Goal: Task Accomplishment & Management: Manage account settings

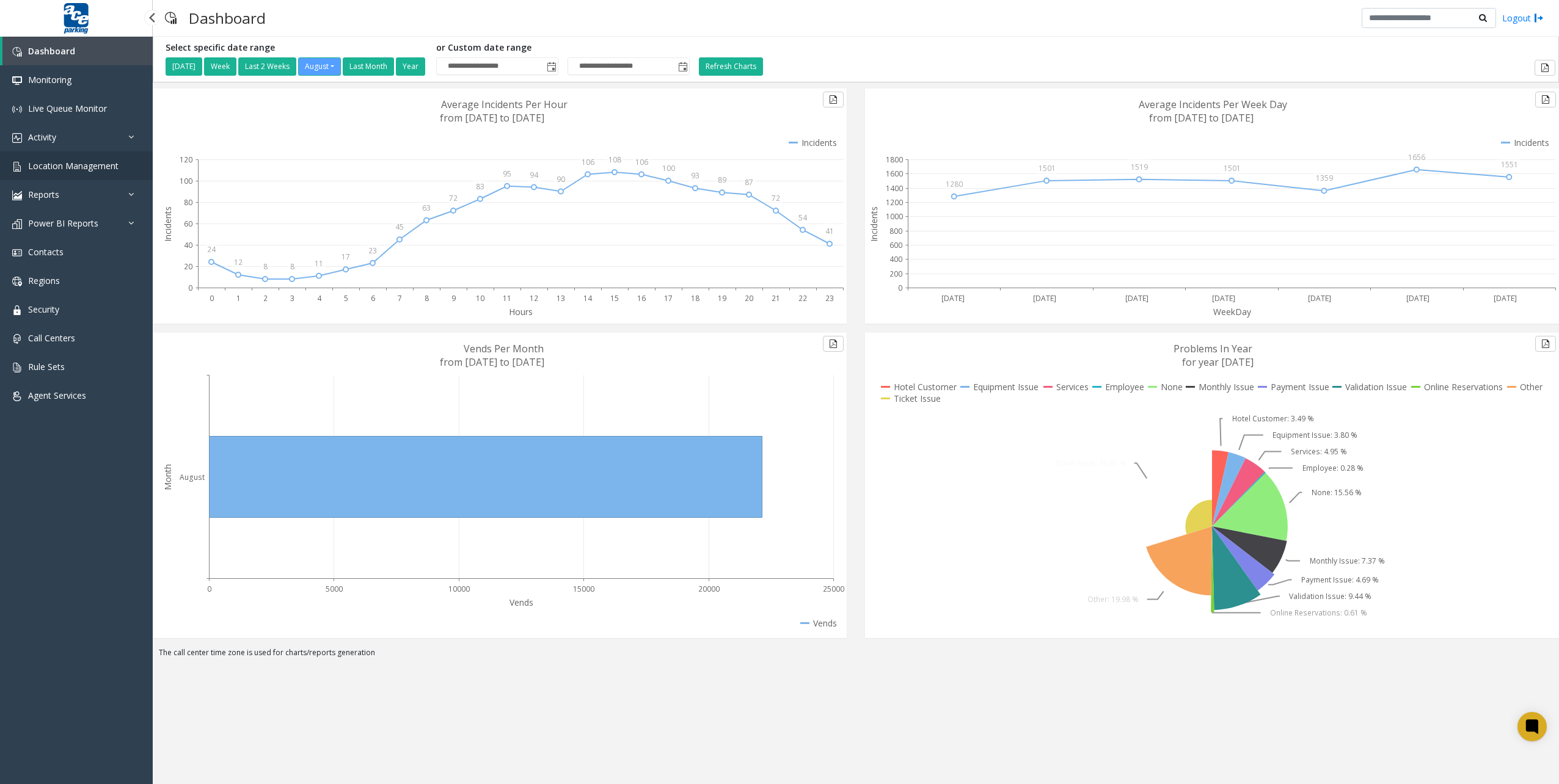
click at [85, 165] on span "Location Management" at bounding box center [73, 166] width 90 height 12
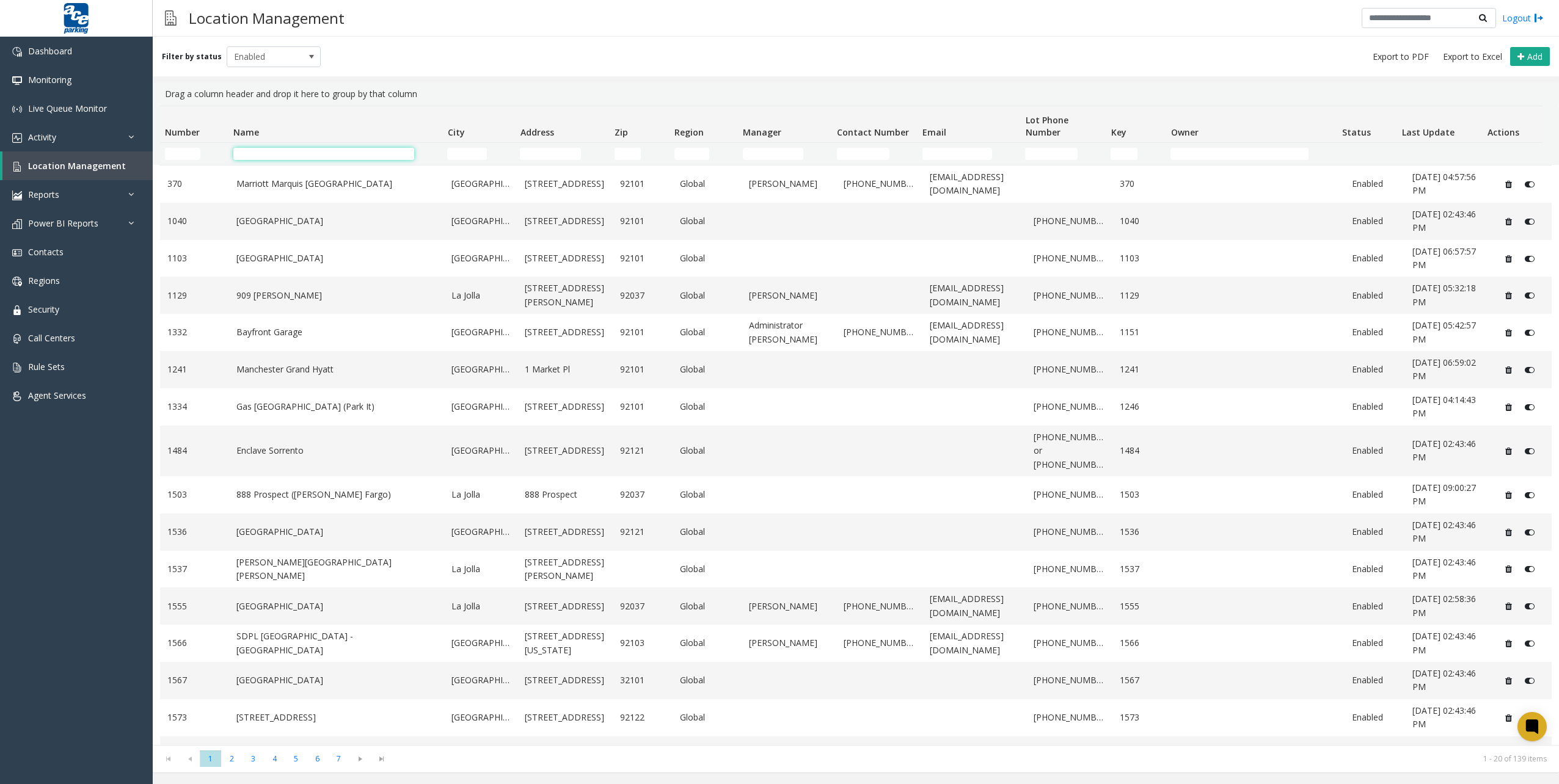
click at [317, 156] on input "Name Filter" at bounding box center [324, 154] width 181 height 13
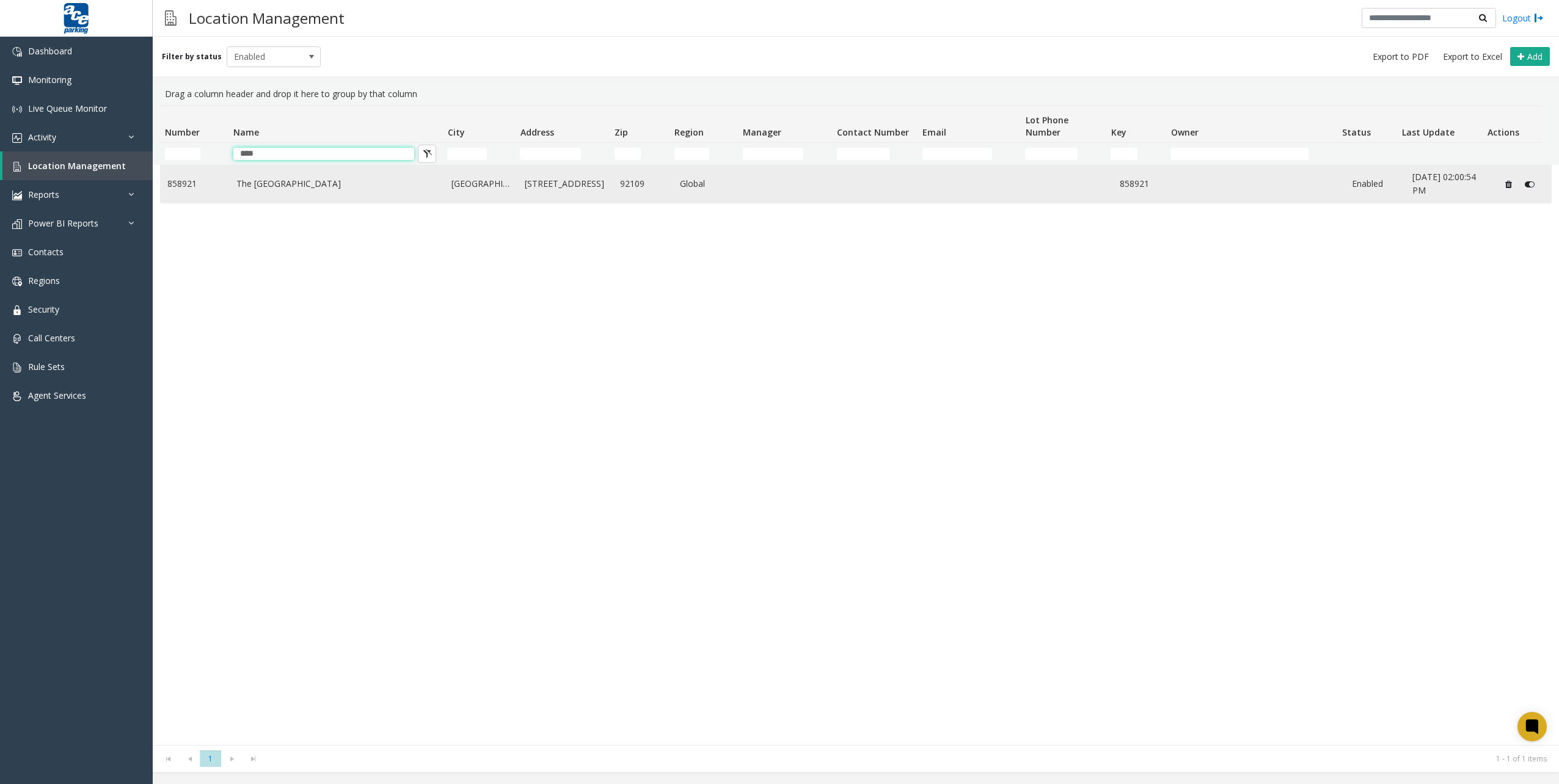
type input "****"
click at [297, 185] on link "The [GEOGRAPHIC_DATA]" at bounding box center [336, 183] width 201 height 14
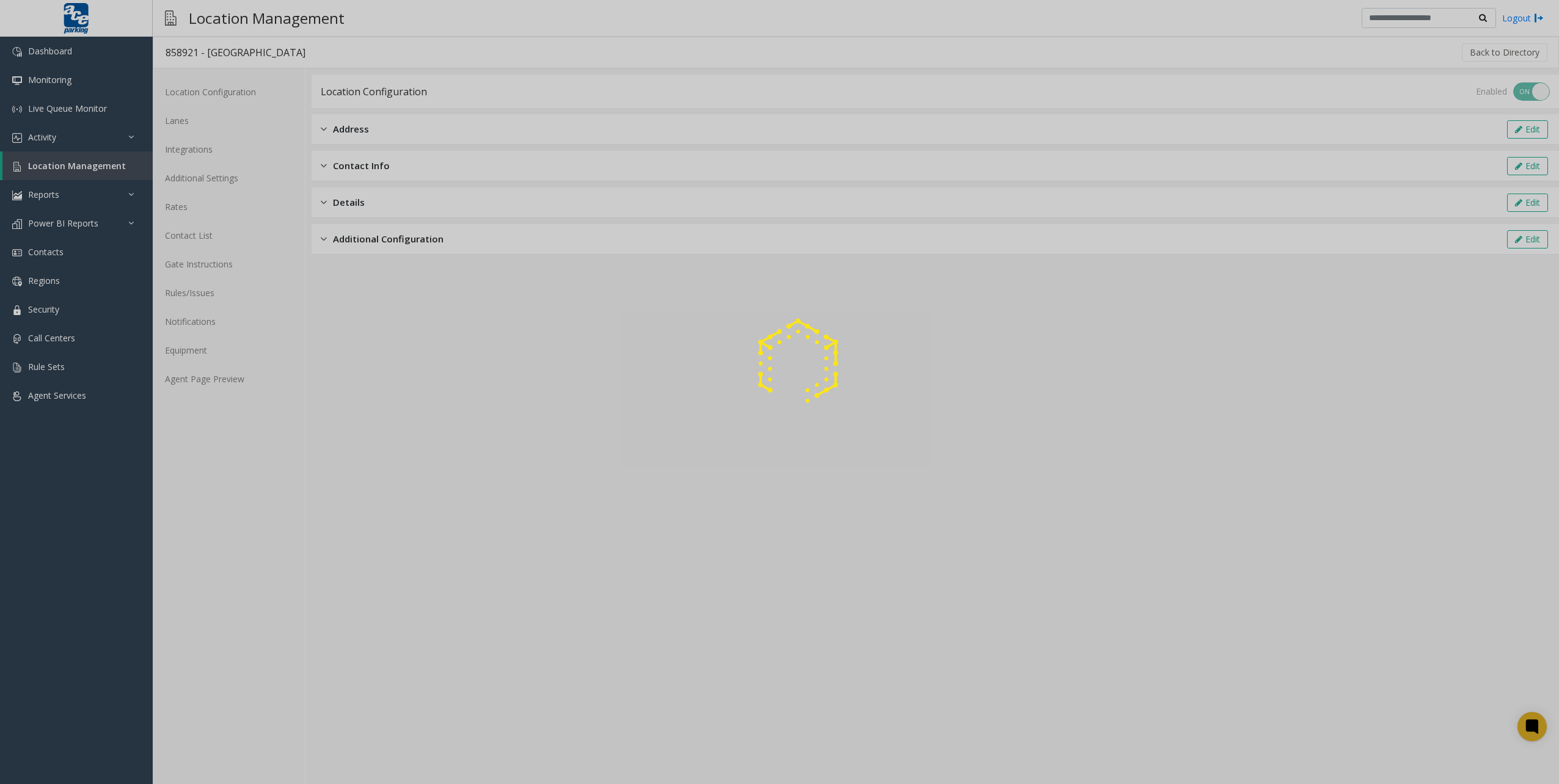
click at [186, 203] on div at bounding box center [779, 392] width 1559 height 784
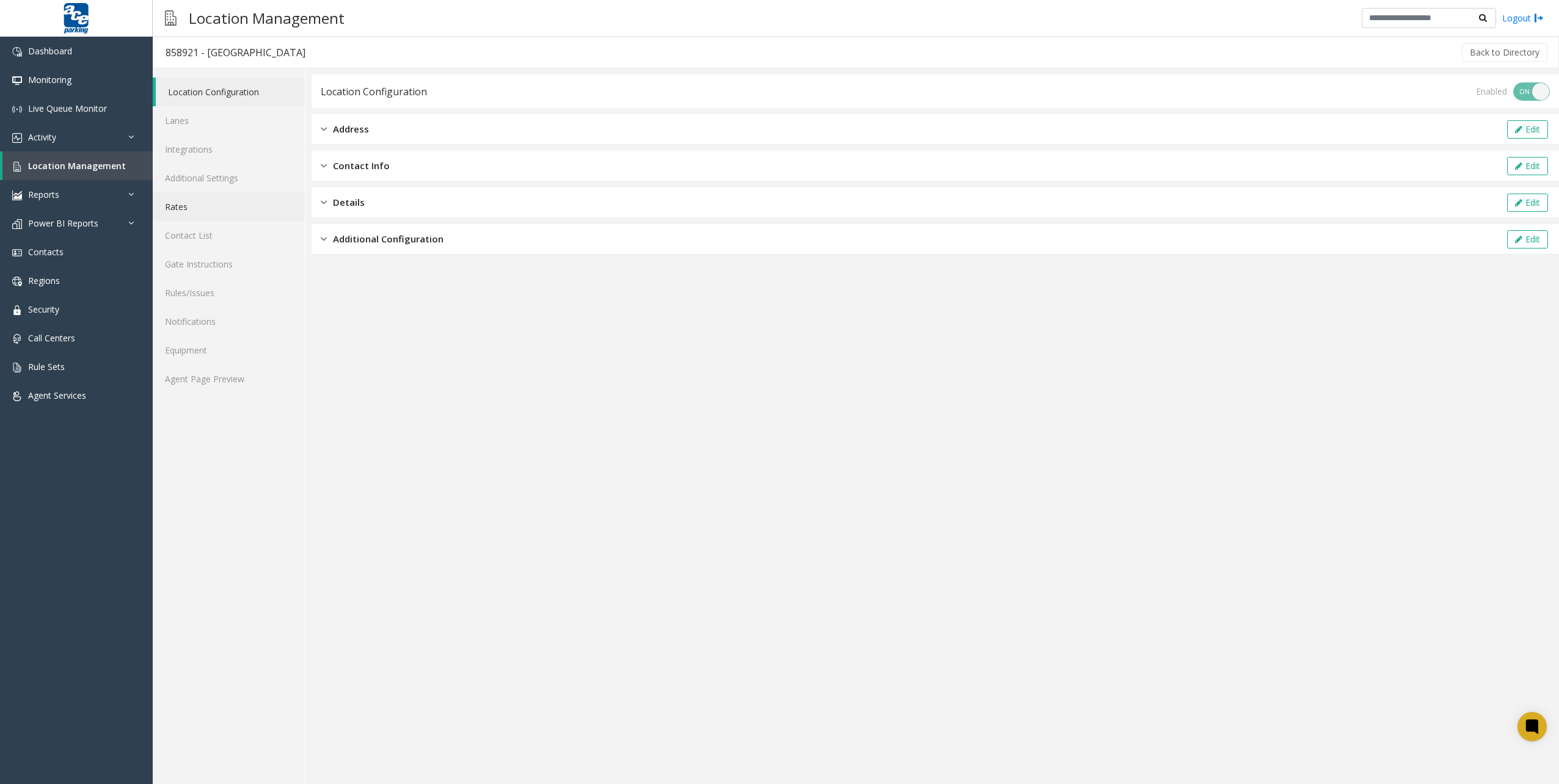
click at [247, 192] on link "Rates" at bounding box center [228, 206] width 152 height 29
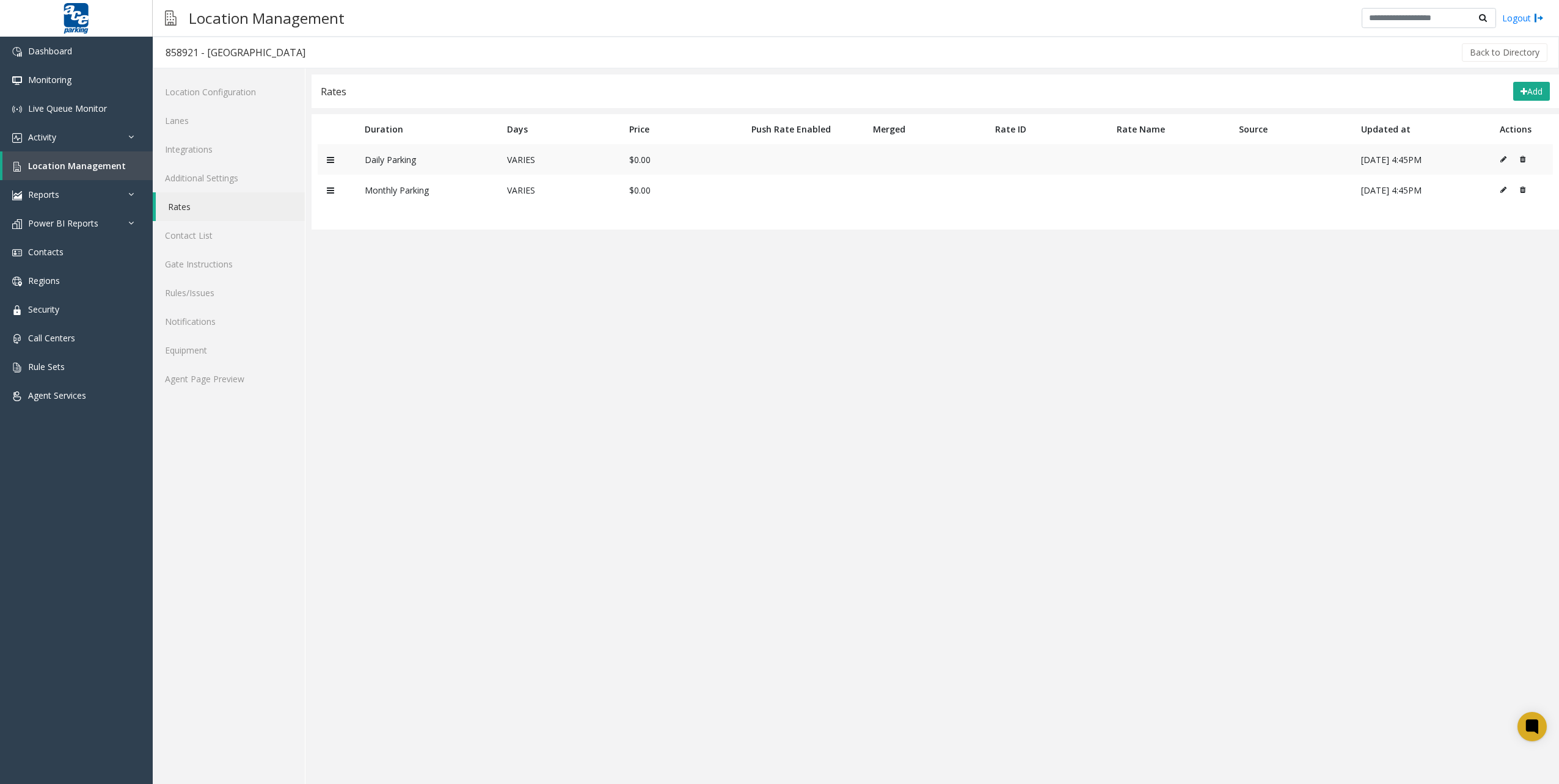
click at [320, 158] on td at bounding box center [336, 160] width 38 height 31
click at [333, 158] on icon at bounding box center [331, 160] width 7 height 8
click at [333, 165] on td at bounding box center [336, 160] width 38 height 31
click at [582, 227] on table "Duration Days Price Push Rate Enabled Merged Rate ID Rate Name Source Updated a…" at bounding box center [936, 172] width 1248 height 115
click at [1501, 156] on button at bounding box center [1506, 160] width 14 height 18
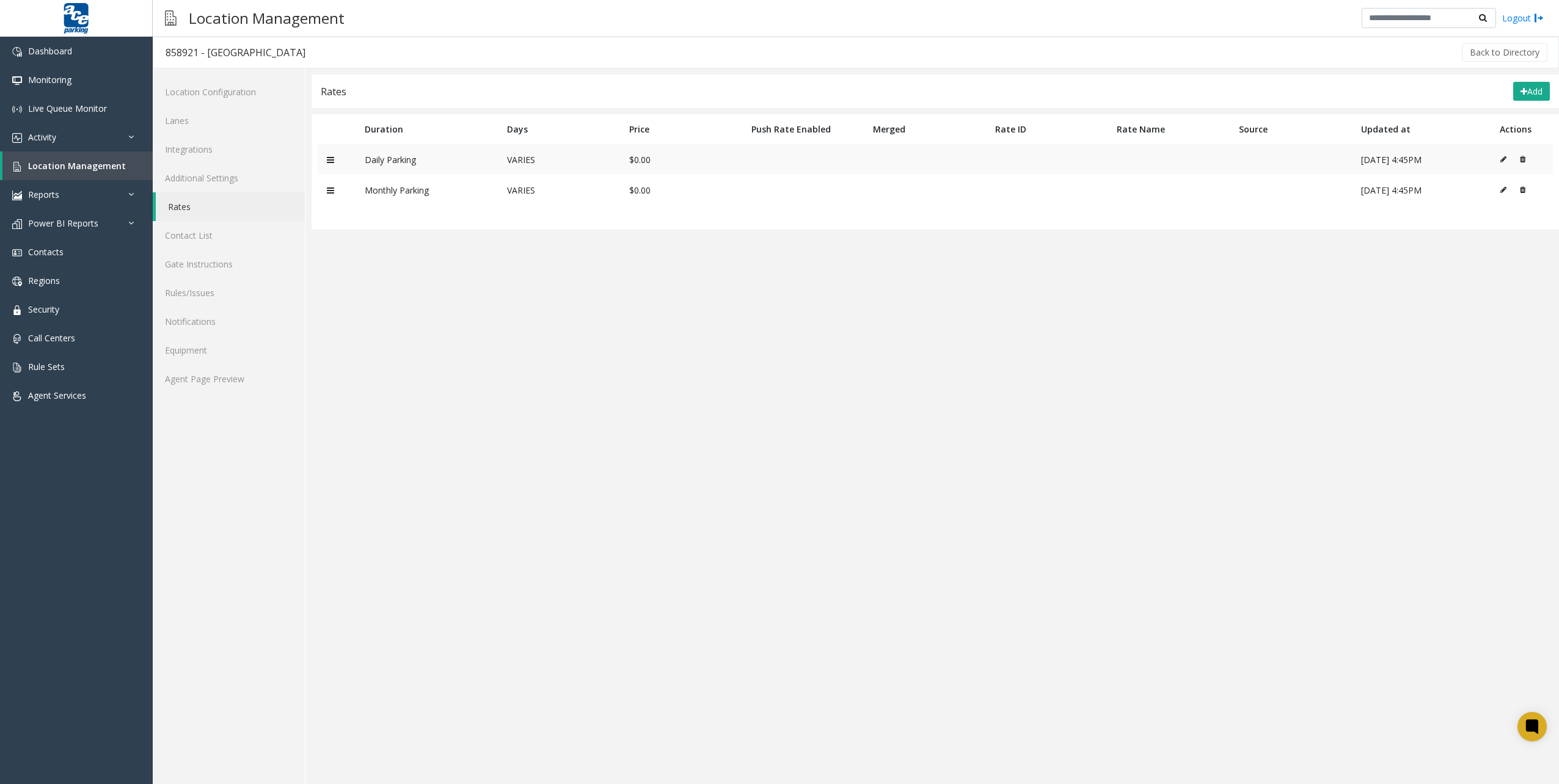
type input "**********"
type input "******"
type input "*"
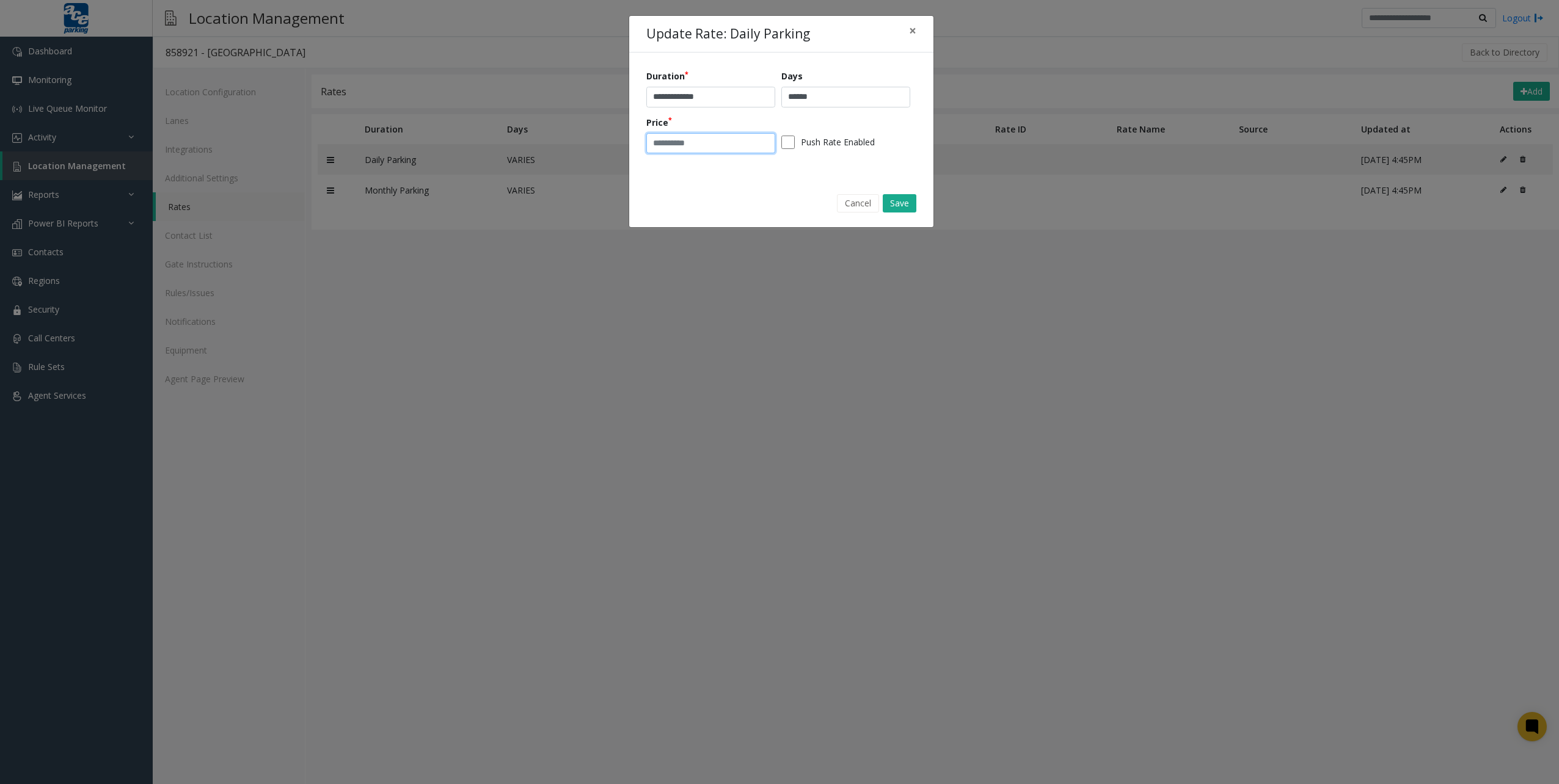
click at [750, 140] on input "*" at bounding box center [711, 143] width 129 height 21
click at [859, 205] on button "Cancel" at bounding box center [857, 203] width 42 height 18
